Goal: Find specific page/section: Find specific page/section

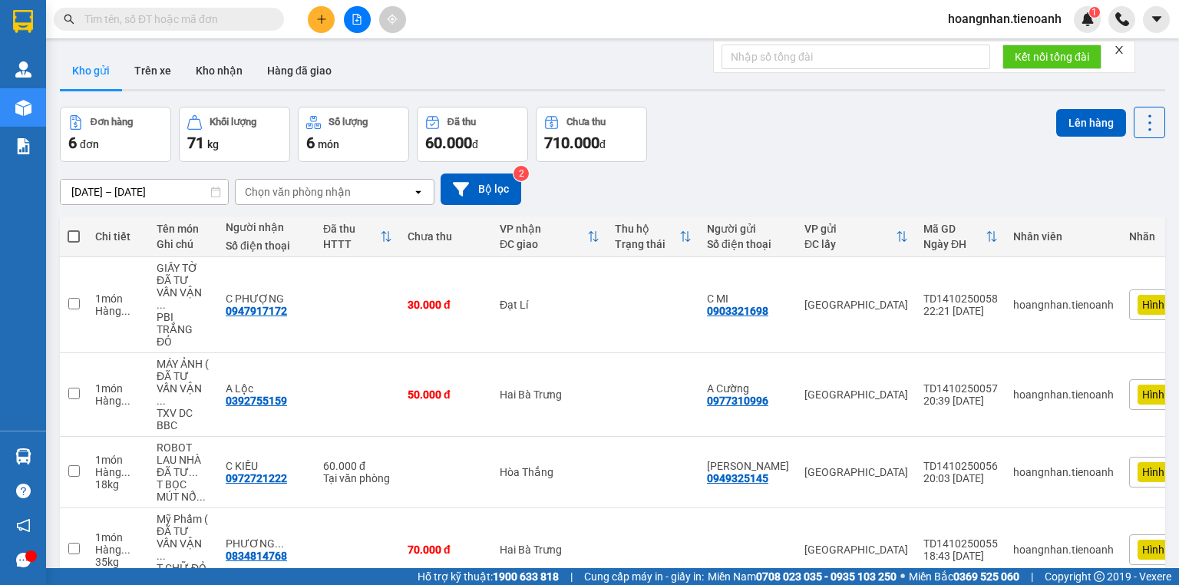
click at [1120, 51] on icon "close" at bounding box center [1120, 50] width 8 height 8
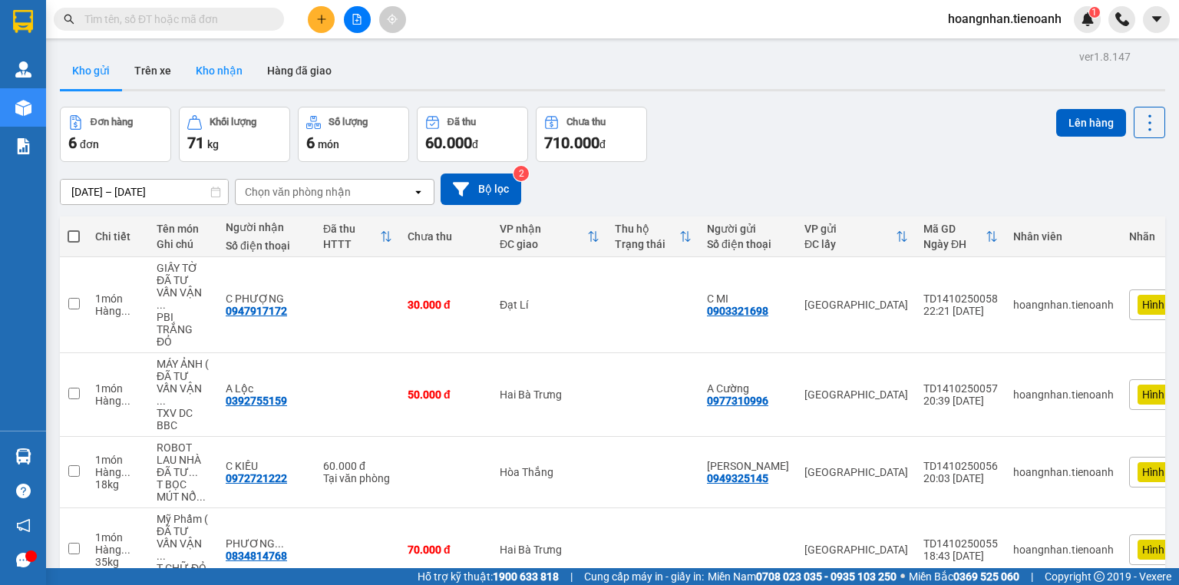
click at [228, 78] on button "Kho nhận" at bounding box center [219, 70] width 71 height 37
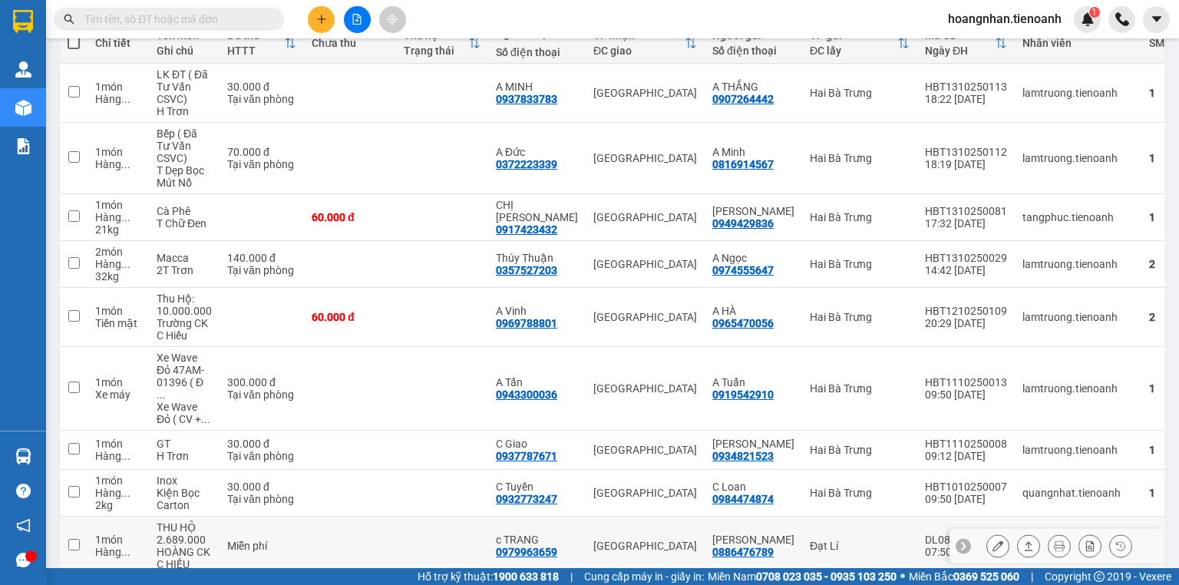
scroll to position [255, 0]
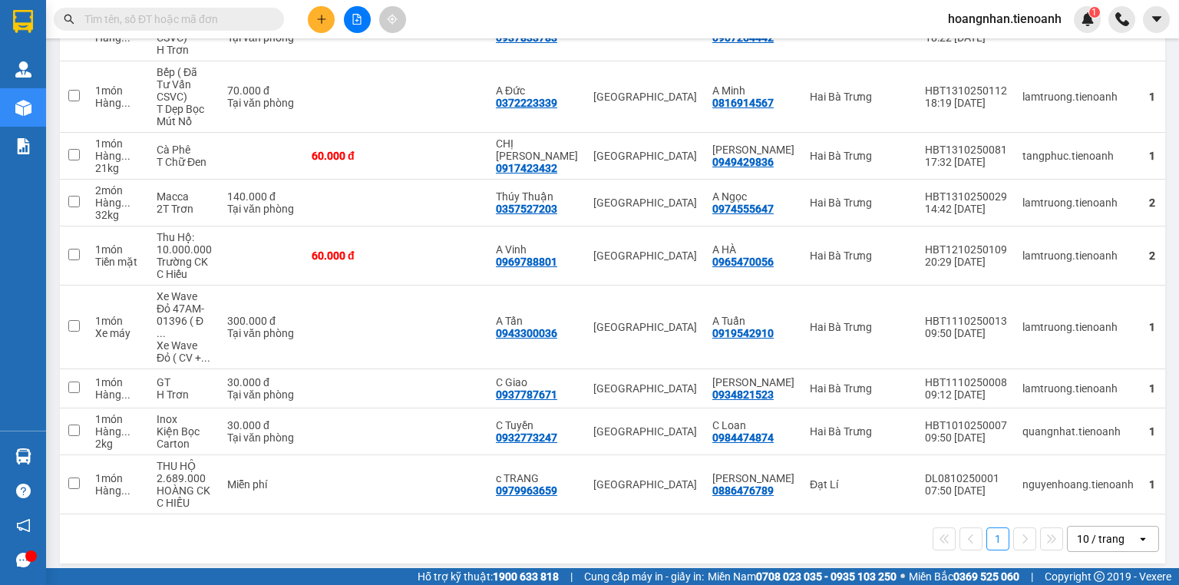
click at [1109, 537] on div "10 / trang" at bounding box center [1101, 538] width 48 height 15
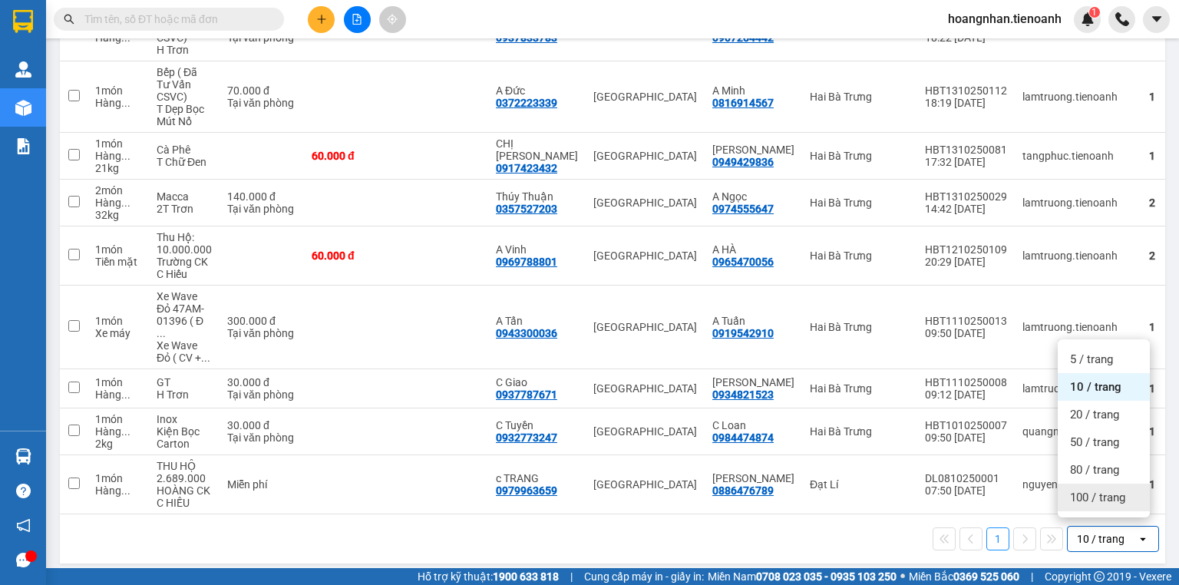
click at [1100, 500] on span "100 / trang" at bounding box center [1097, 497] width 55 height 15
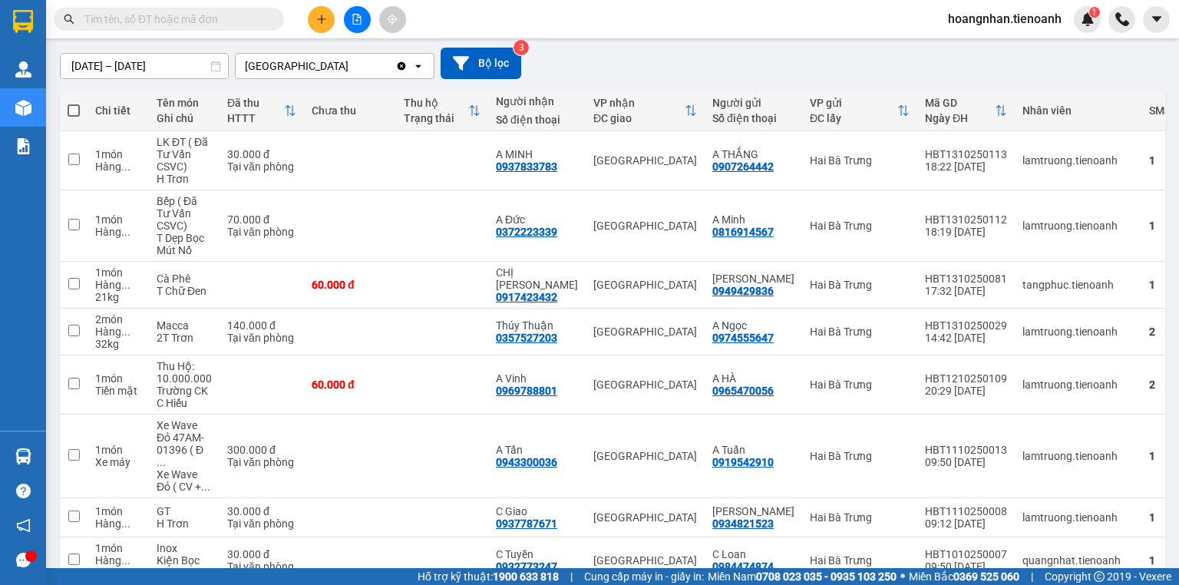
scroll to position [0, 0]
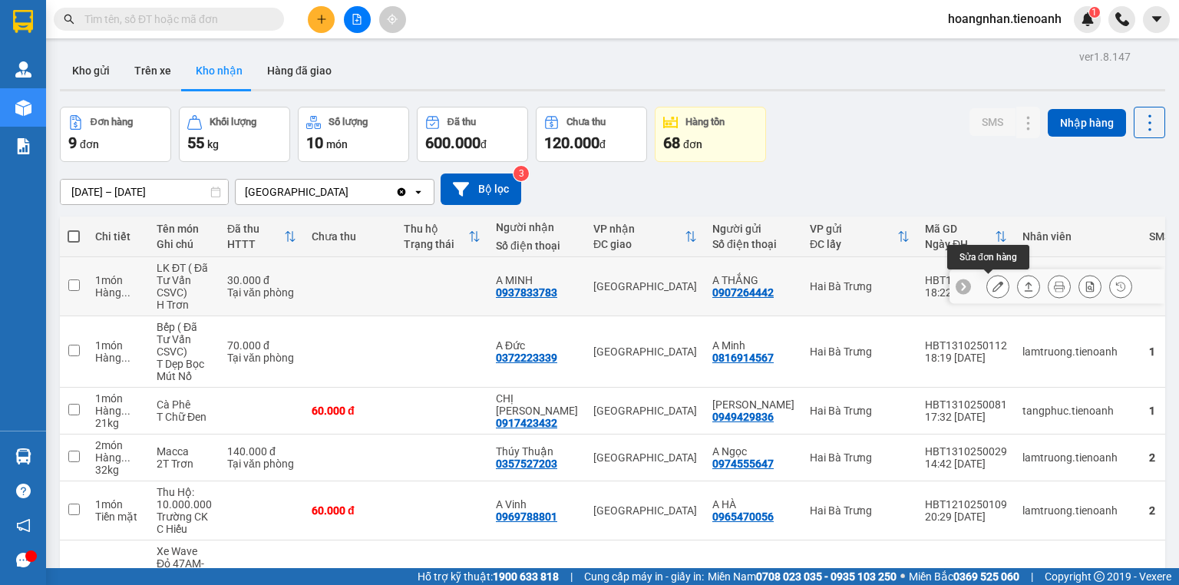
click at [993, 286] on icon at bounding box center [998, 286] width 11 height 11
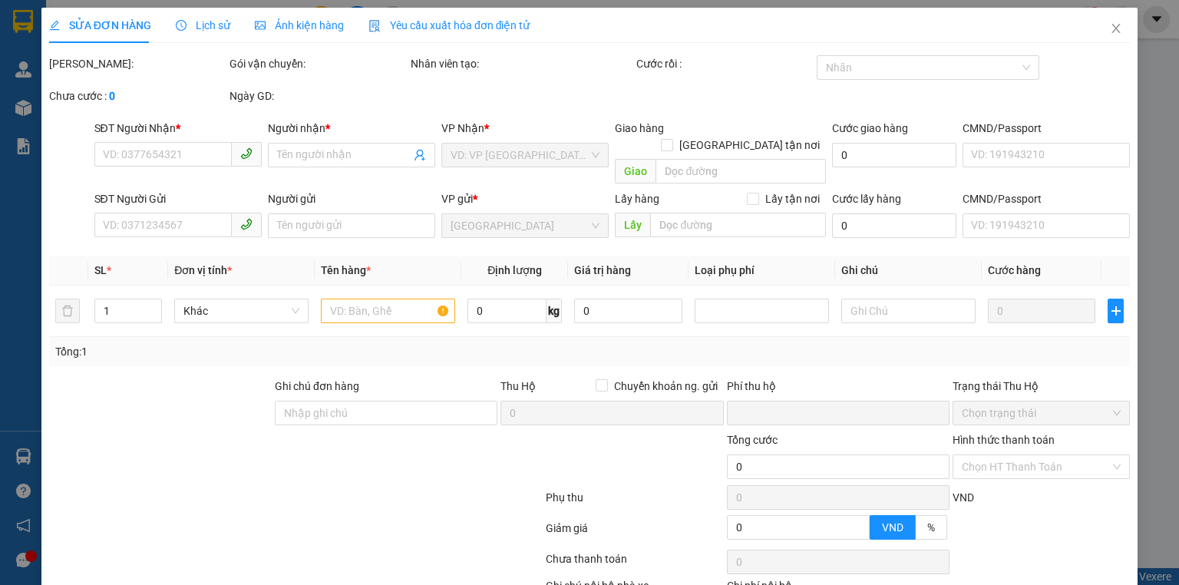
click at [279, 30] on span "Ảnh kiện hàng" at bounding box center [299, 25] width 89 height 12
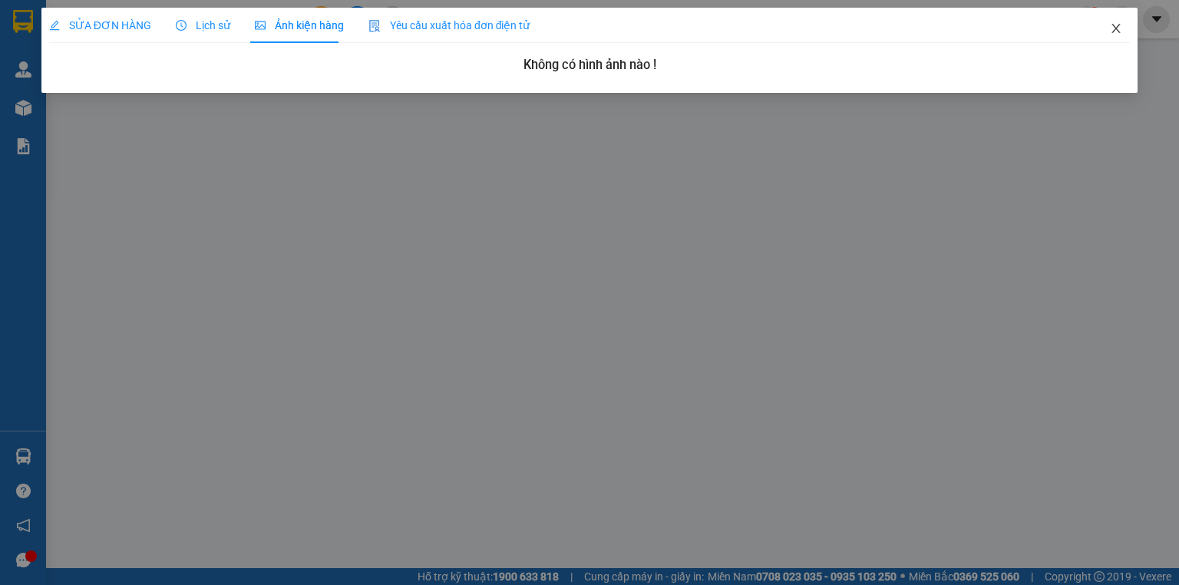
click at [1113, 31] on icon "close" at bounding box center [1116, 28] width 12 height 12
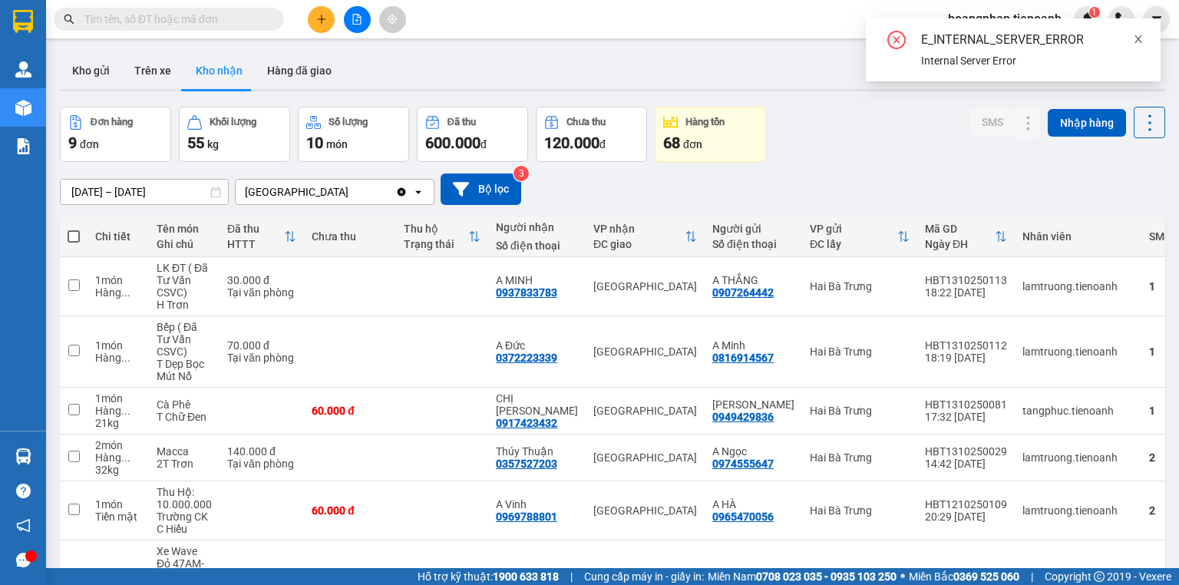
click at [1136, 38] on icon "close" at bounding box center [1139, 39] width 8 height 8
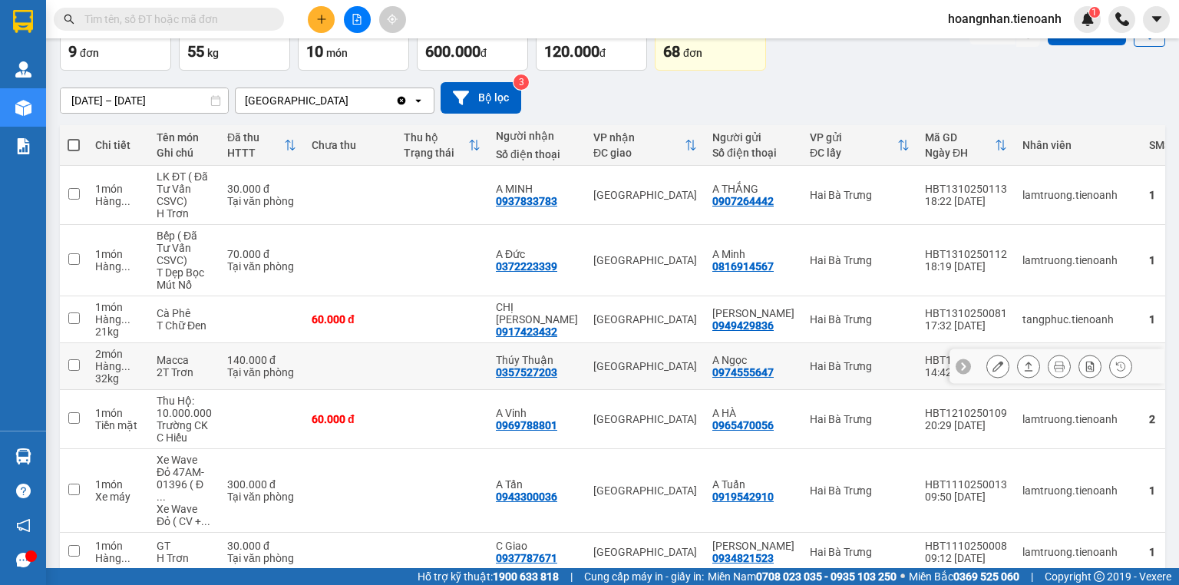
scroll to position [246, 0]
